Goal: Communication & Community: Answer question/provide support

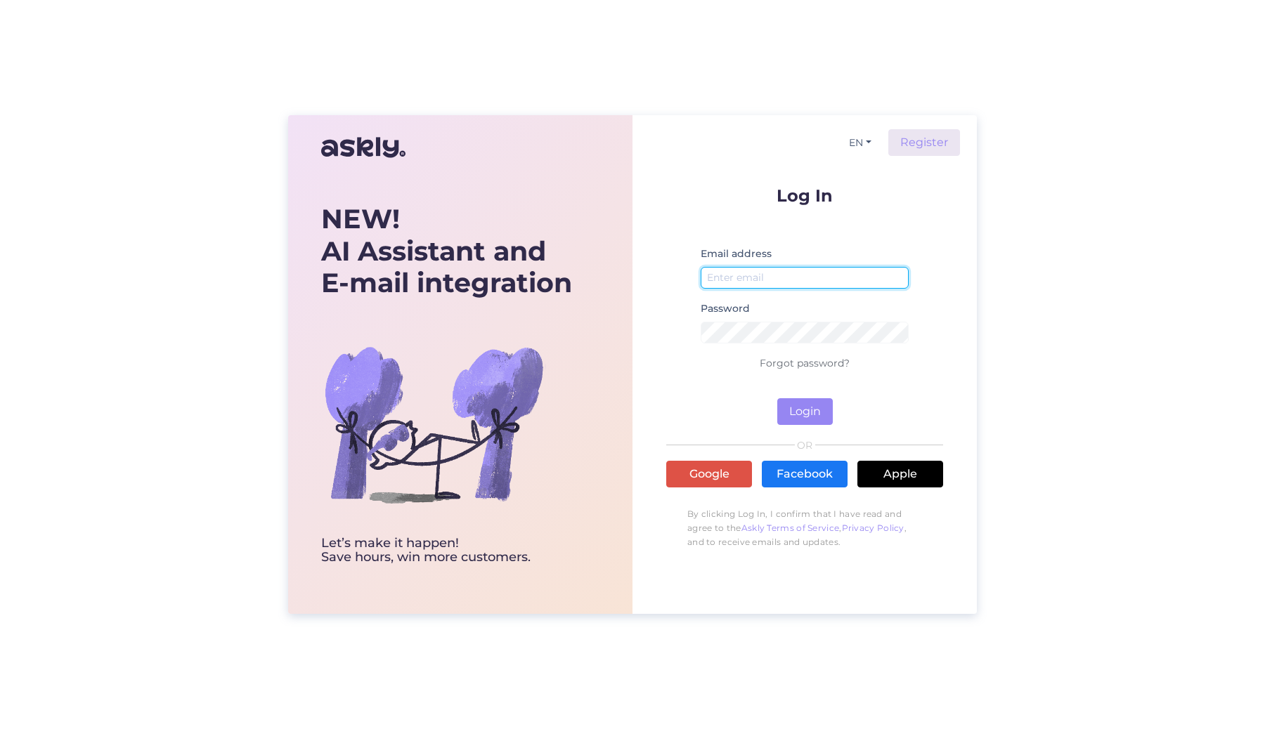
click at [785, 280] on input "email" at bounding box center [805, 278] width 208 height 22
type input "[EMAIL_ADDRESS][DOMAIN_NAME]"
click at [798, 412] on button "Login" at bounding box center [805, 411] width 56 height 27
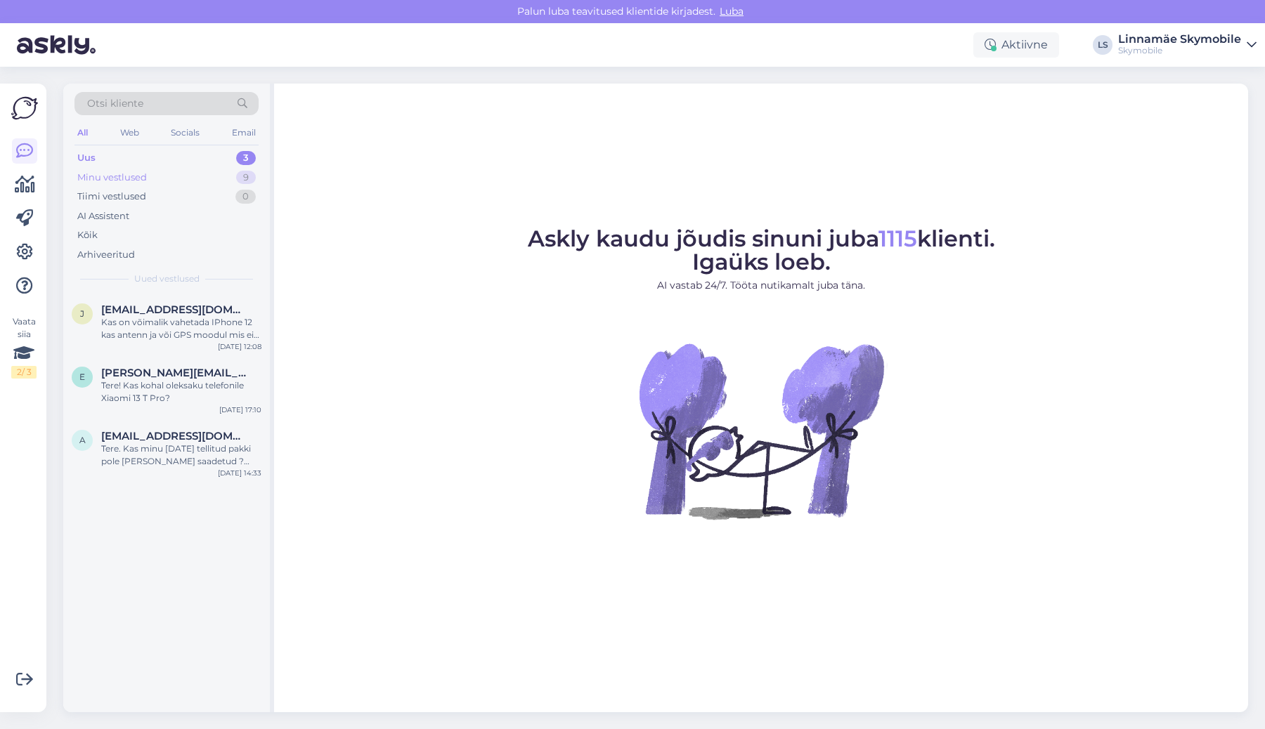
click at [122, 179] on div "Minu vestlused" at bounding box center [112, 178] width 70 height 14
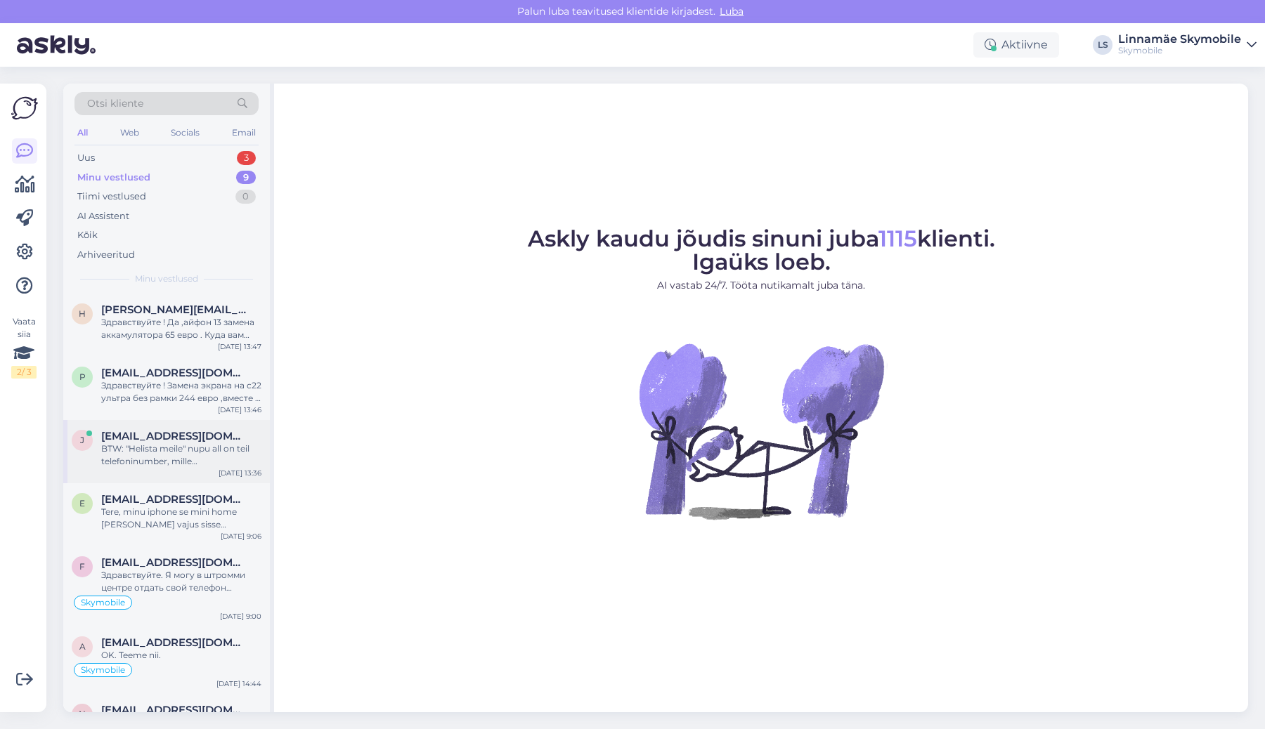
click at [186, 457] on div "BTW: "Helista meile" nupu all on teil telefoninumber, mille [PERSON_NAME] öelda…" at bounding box center [181, 455] width 160 height 25
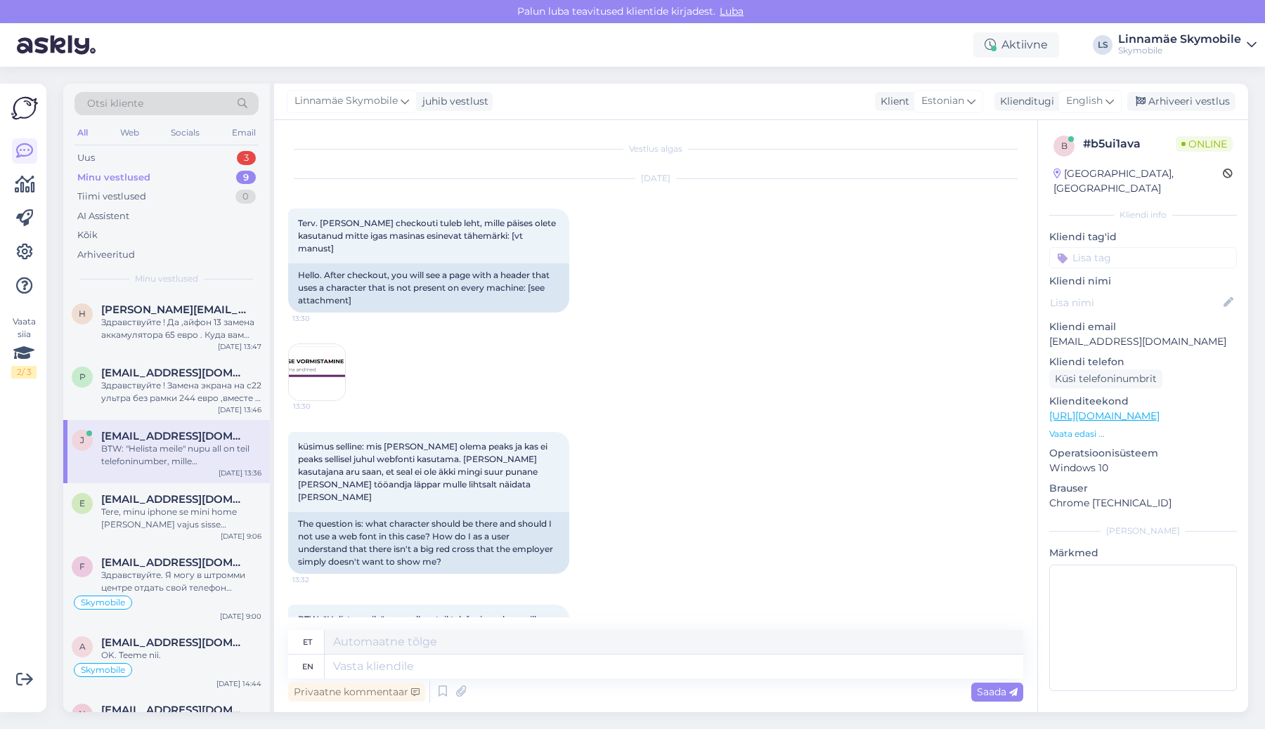
click at [302, 358] on img at bounding box center [317, 372] width 56 height 56
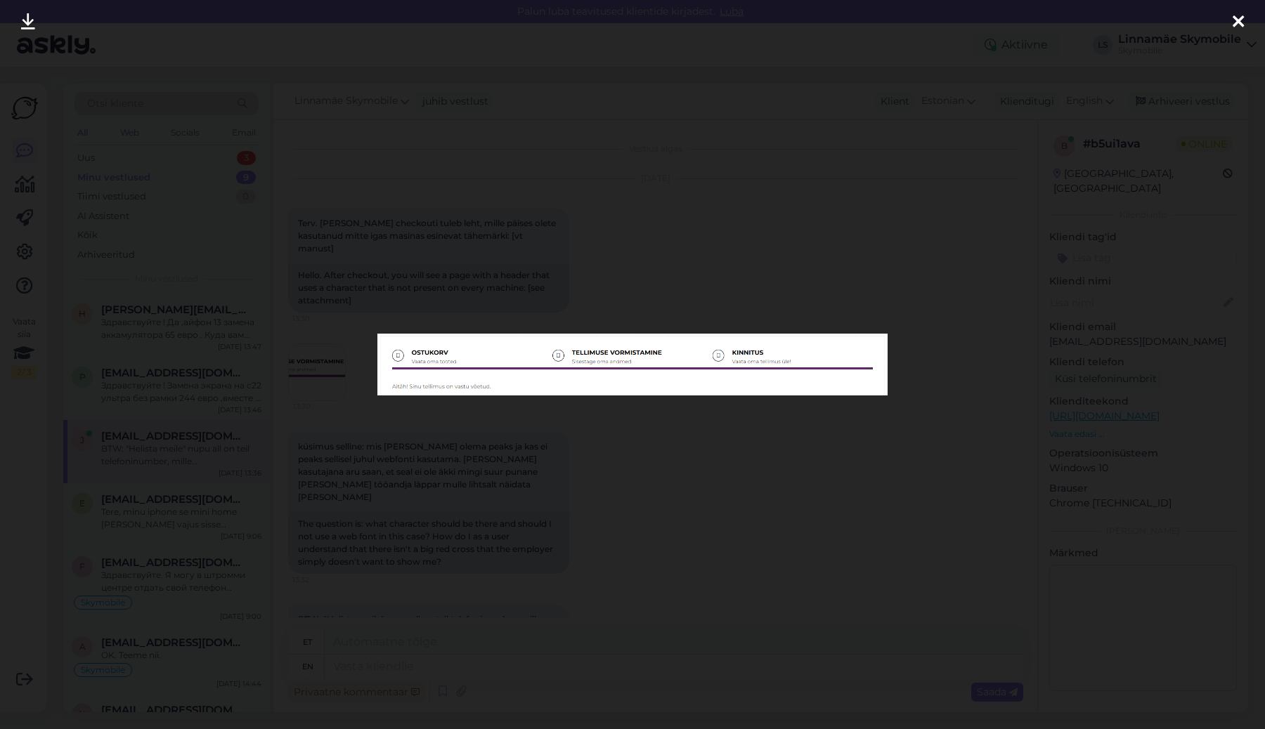
click at [684, 199] on div at bounding box center [632, 364] width 1265 height 729
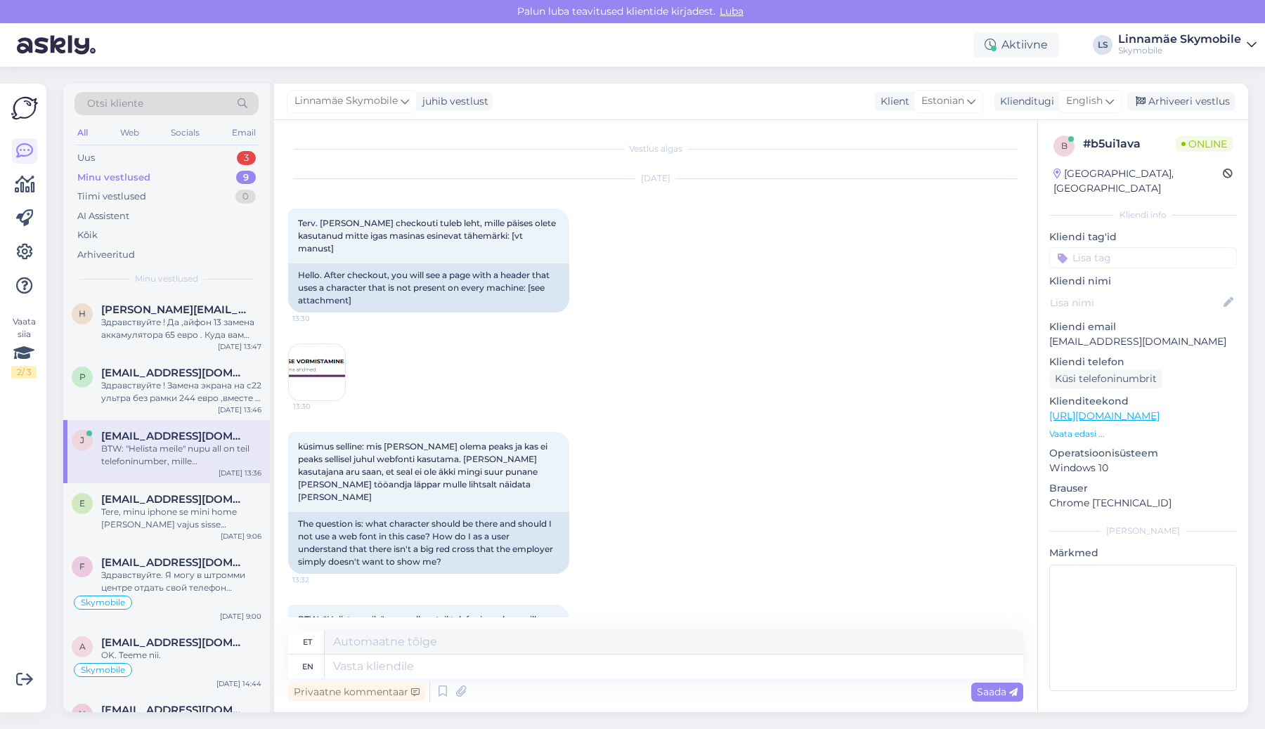
click at [318, 365] on img at bounding box center [317, 372] width 56 height 56
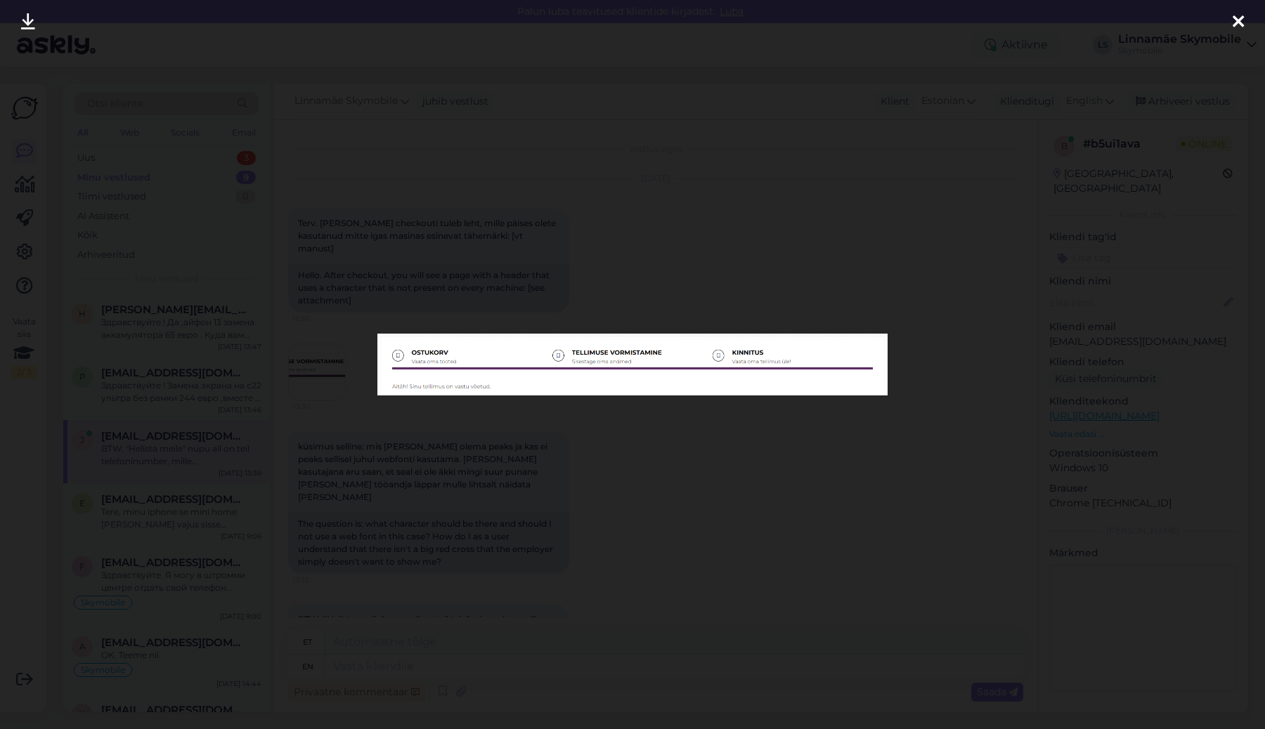
click at [719, 252] on div at bounding box center [632, 364] width 1265 height 729
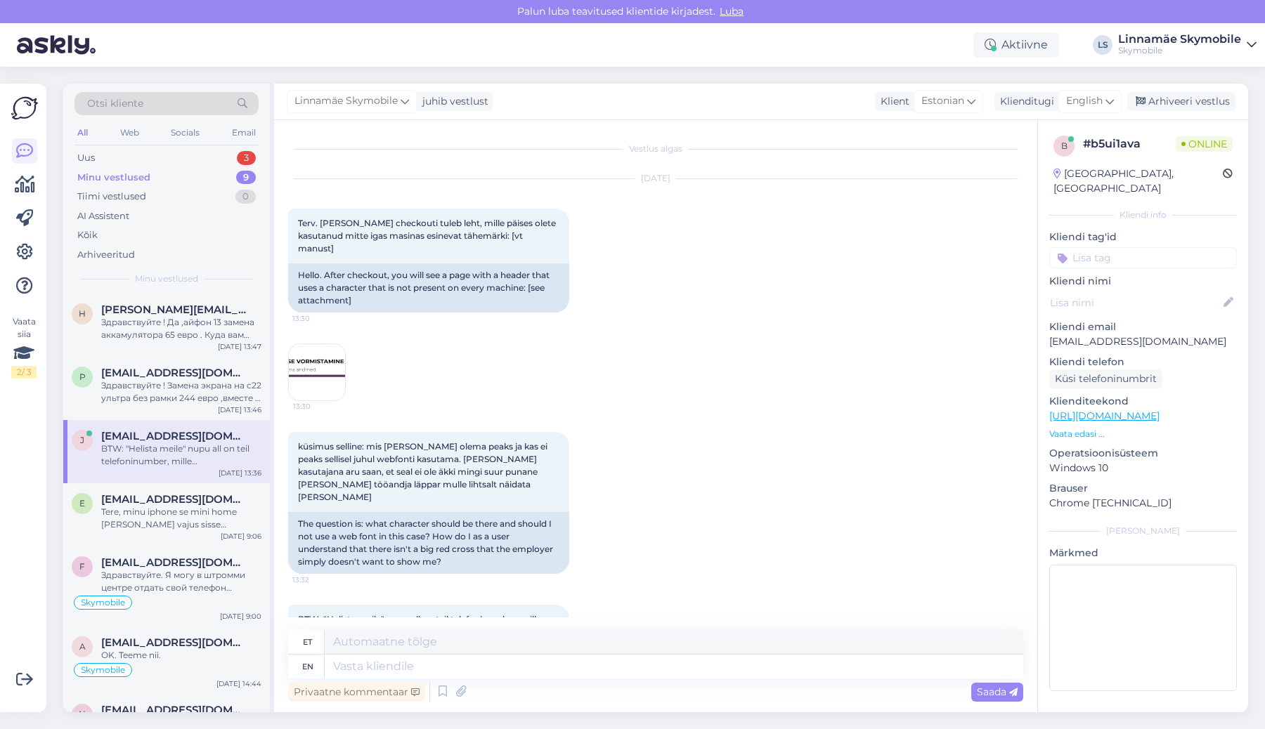
scroll to position [56, 0]
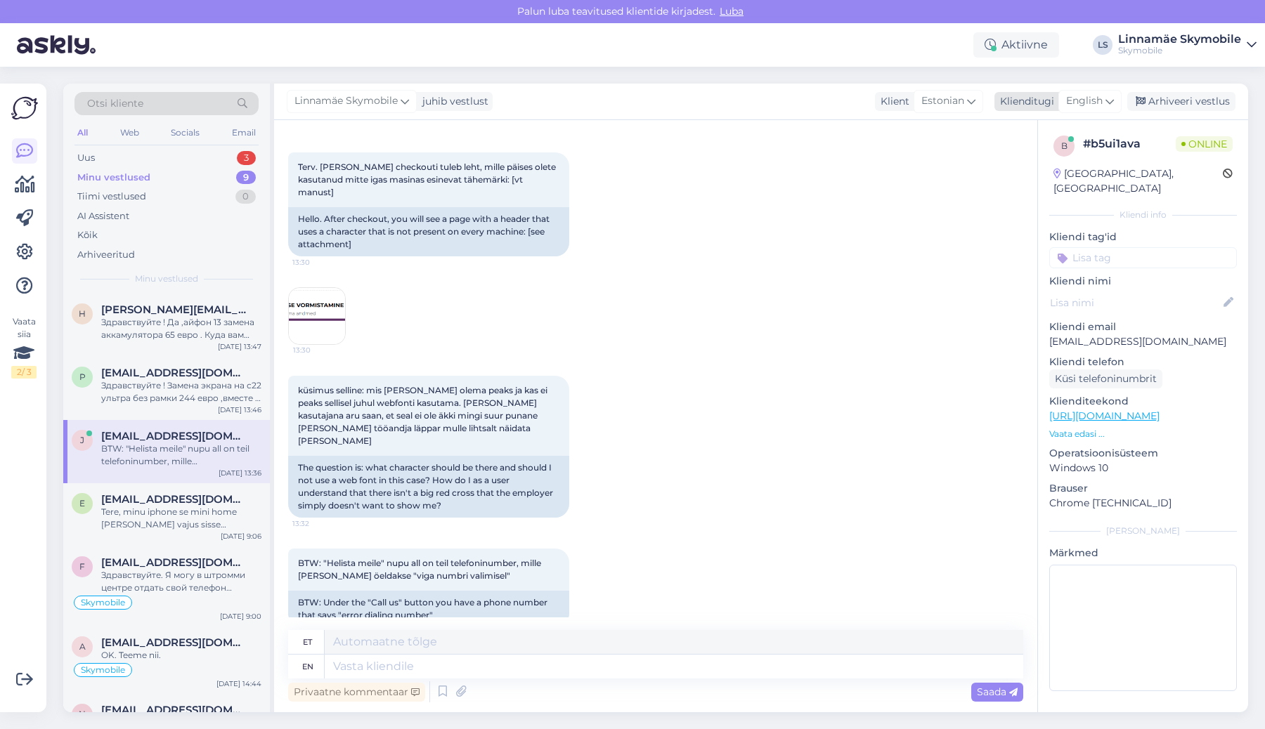
click at [1036, 102] on div "Klienditugi" at bounding box center [1024, 101] width 60 height 15
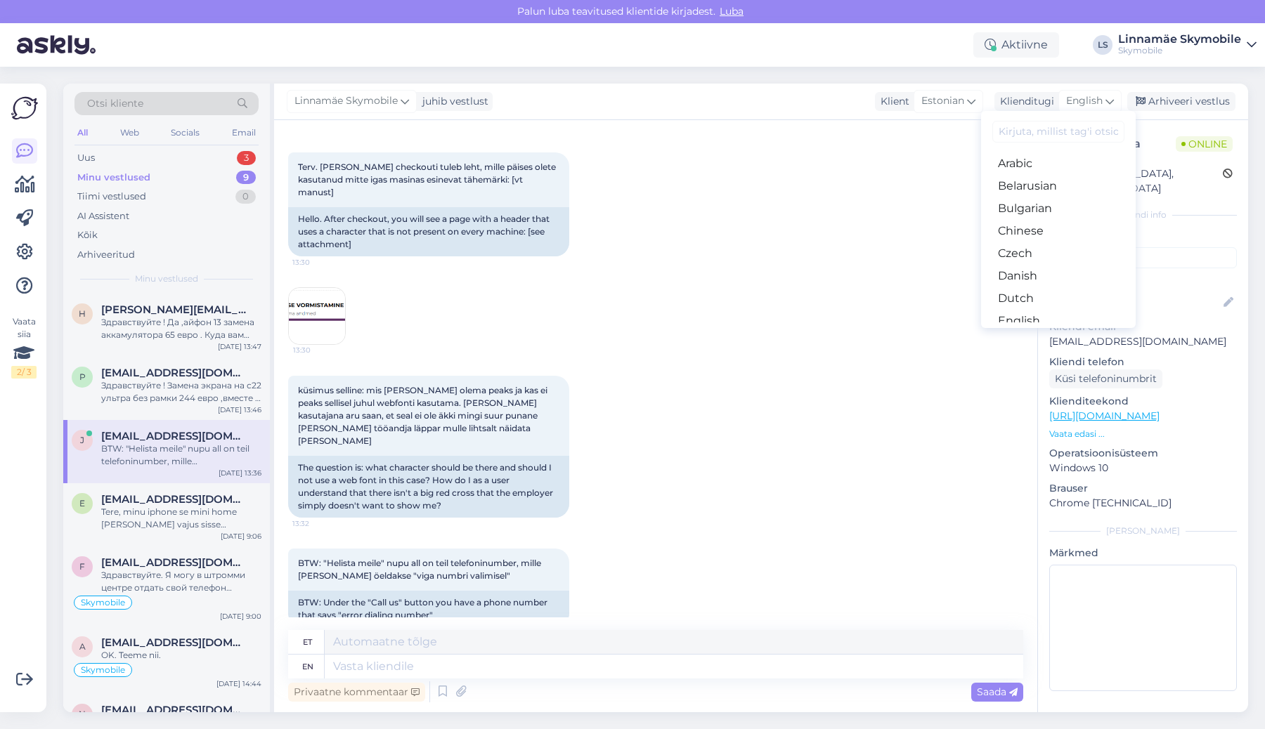
click at [1035, 136] on input at bounding box center [1058, 132] width 132 height 22
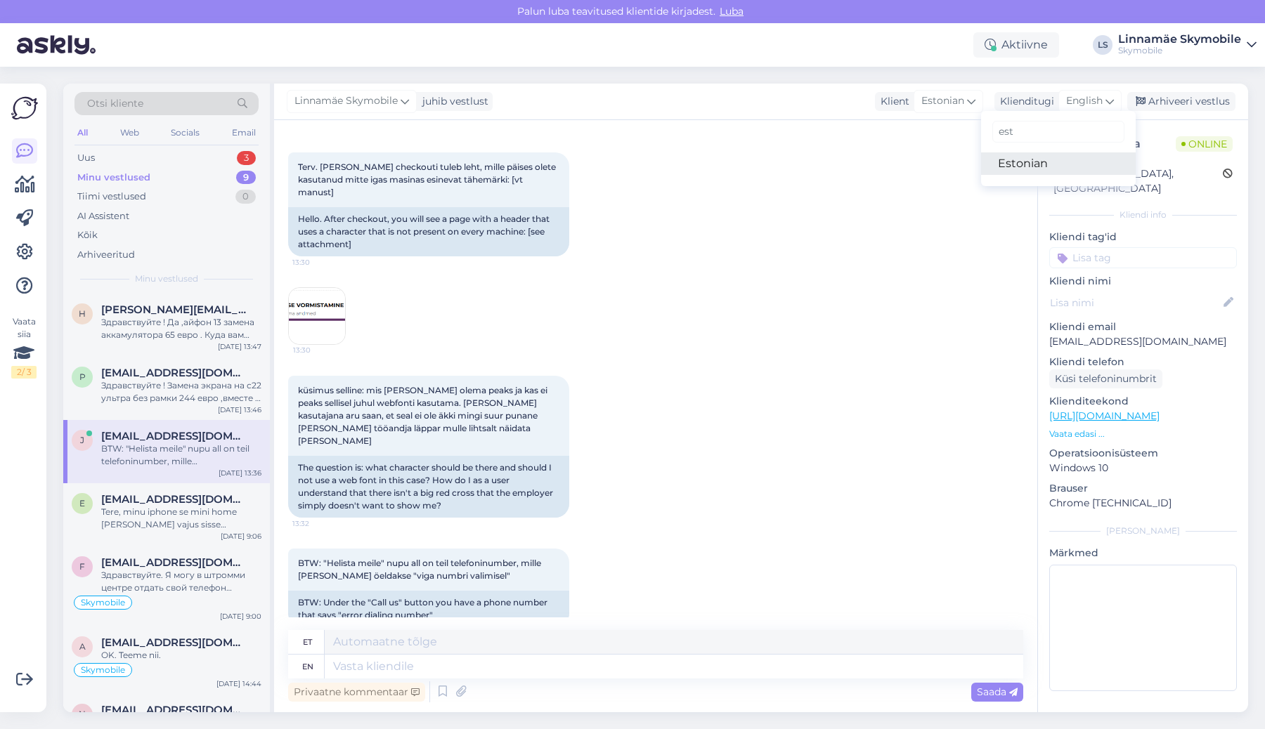
type input "est"
click at [1024, 155] on link "Estonian" at bounding box center [1058, 163] width 155 height 22
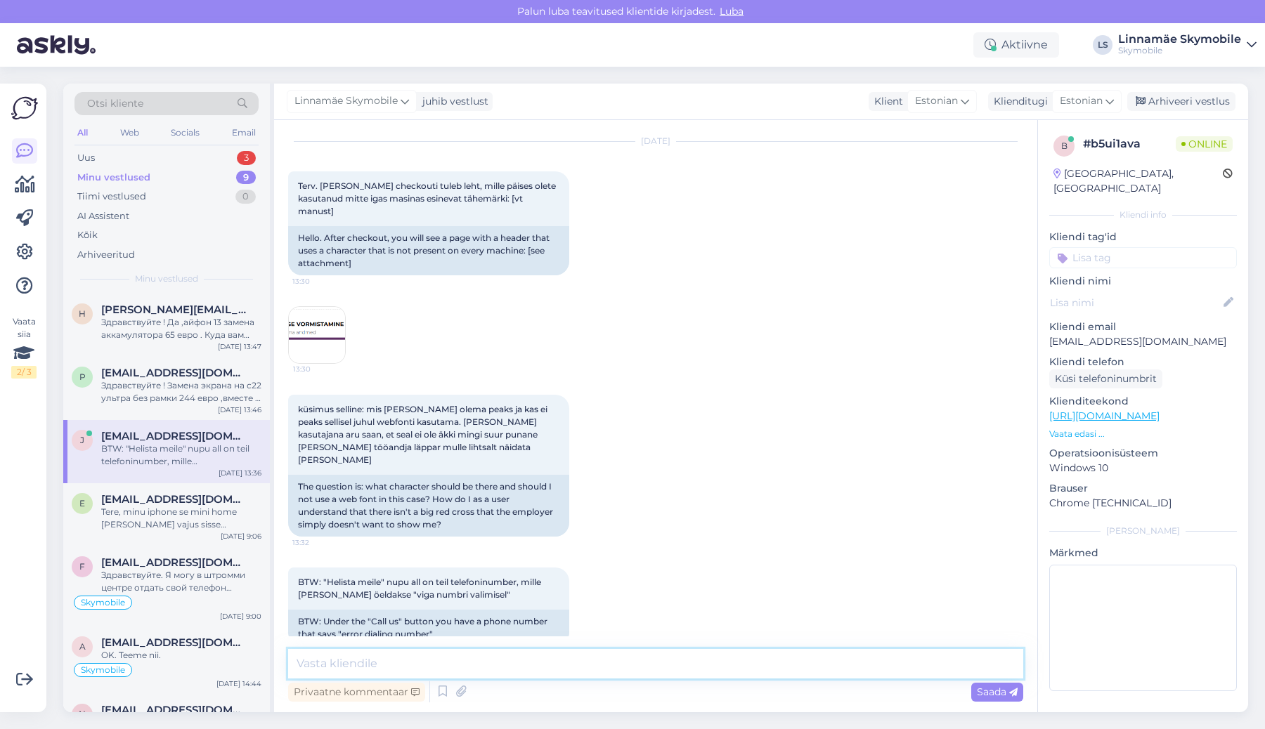
click at [352, 673] on textarea at bounding box center [655, 664] width 735 height 30
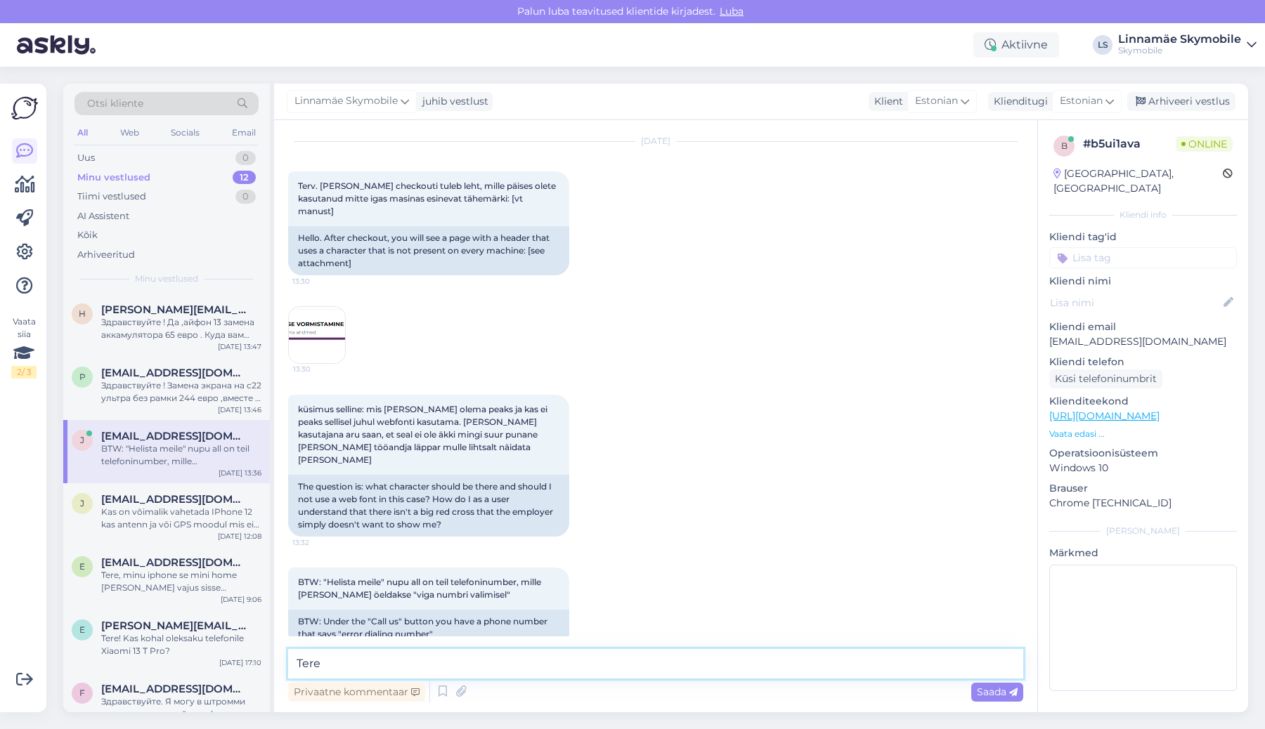
type textarea "Tere!"
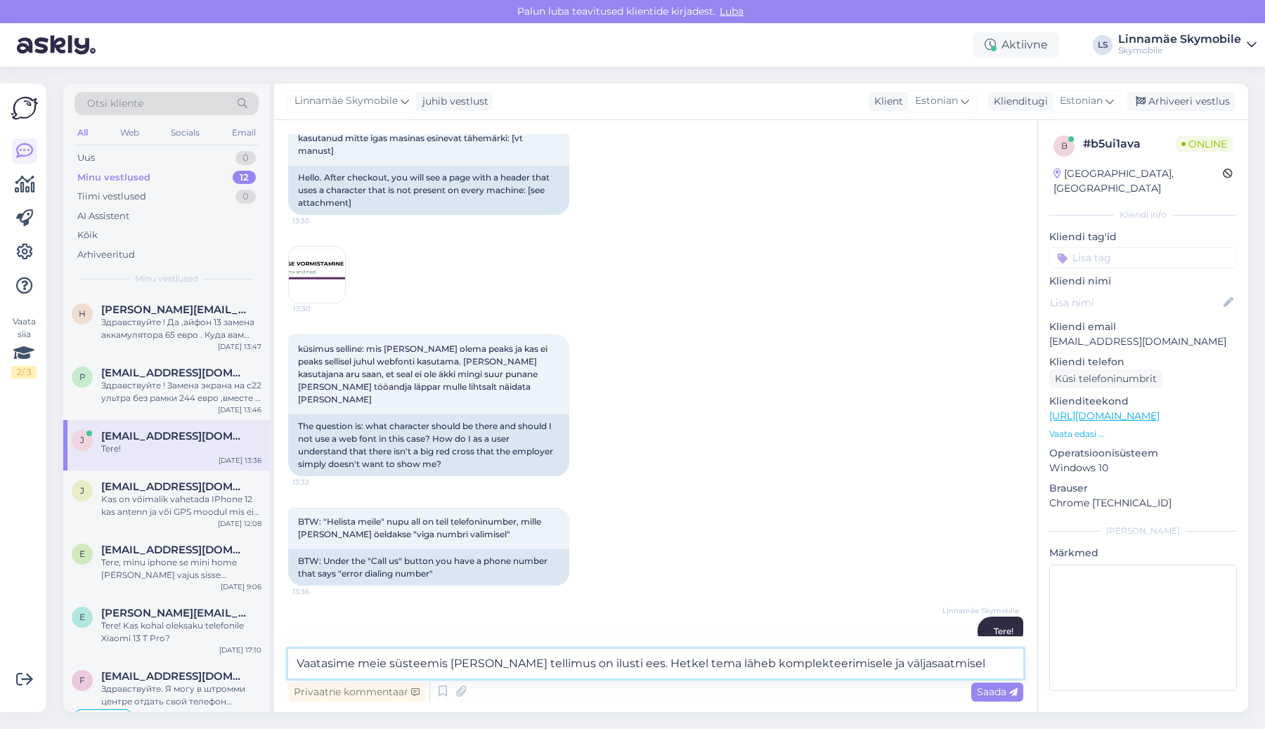
type textarea "Vaatasime meie süsteemis [PERSON_NAME] tellimus on ilusti ees. Hetkel tema lähe…"
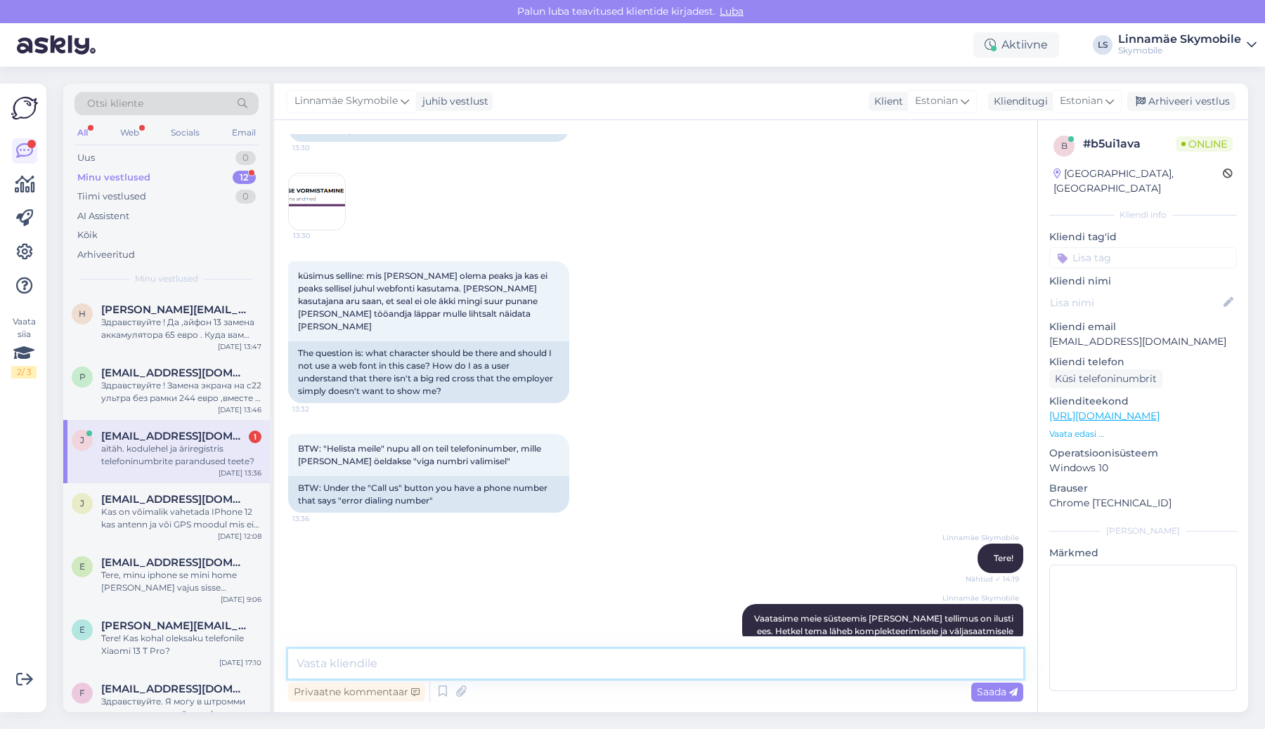
scroll to position [244, 0]
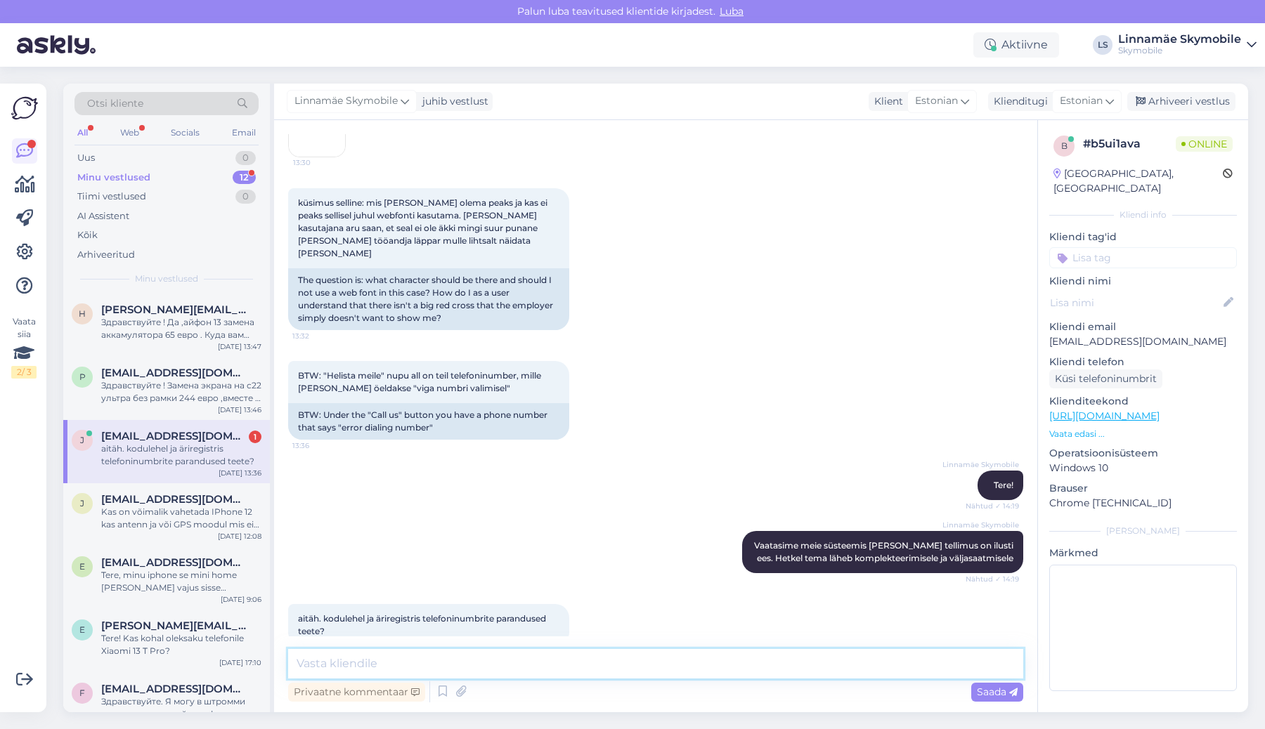
click at [508, 658] on textarea at bounding box center [655, 664] width 735 height 30
type textarea "Ф"
click at [514, 662] on textarea "Anname meie" at bounding box center [655, 664] width 735 height 30
type textarea "A"
type textarea "Ф"
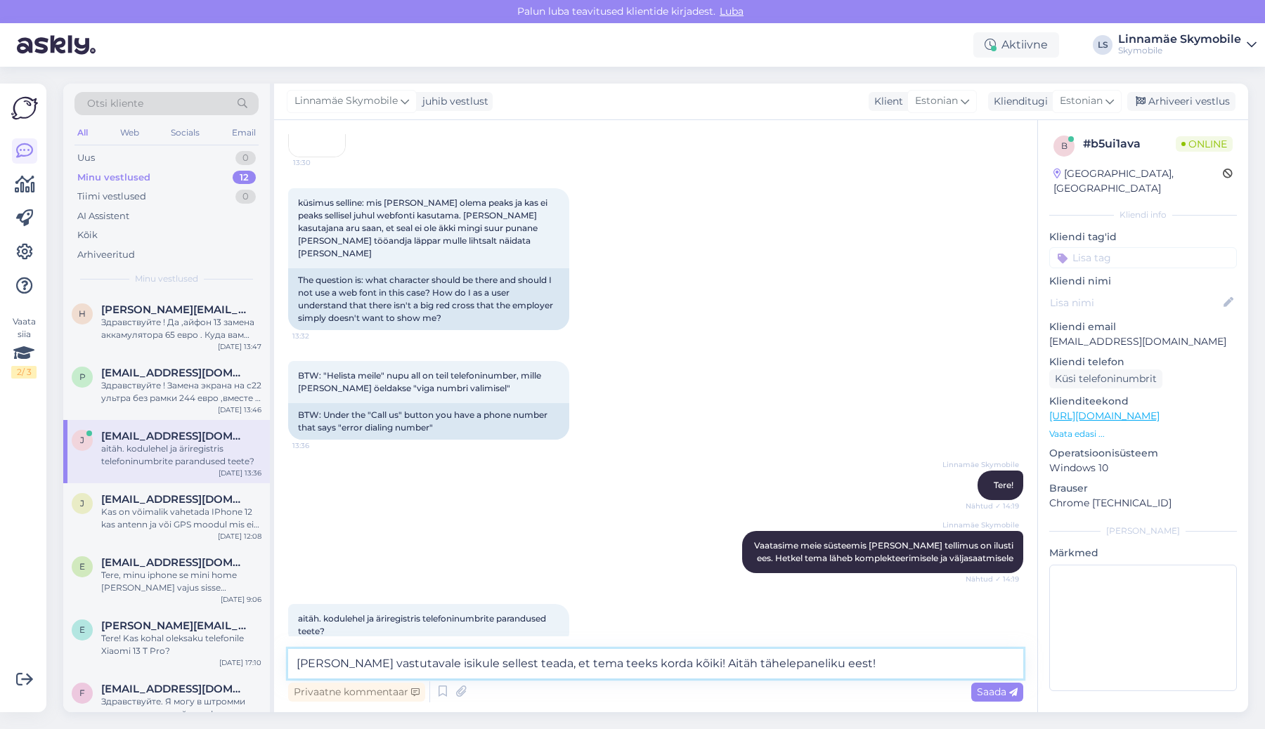
click at [792, 663] on textarea "[PERSON_NAME] vastutavale isikule sellest teada, et tema teeks korda kõiki! Ait…" at bounding box center [655, 664] width 735 height 30
type textarea "[PERSON_NAME] vastutavale isikule sellest teada, et tema teeks korda kõiki! Ait…"
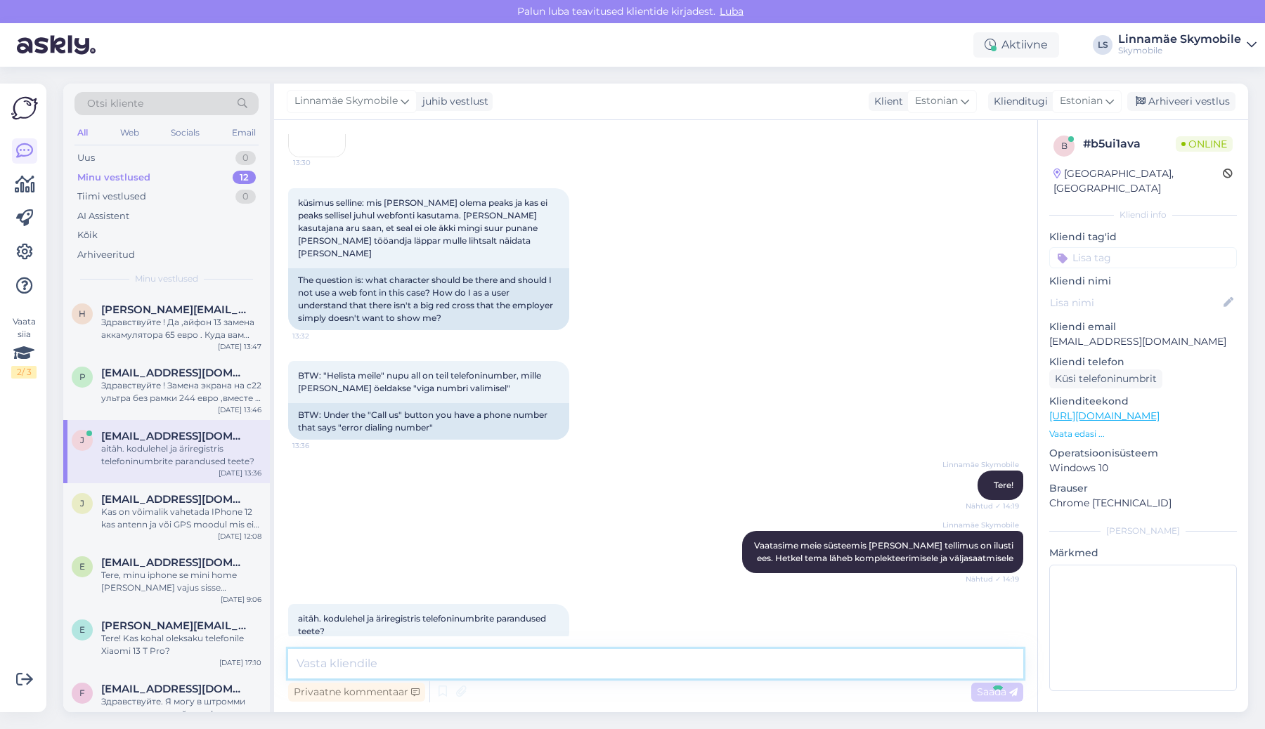
scroll to position [317, 0]
